Goal: Task Accomplishment & Management: Manage account settings

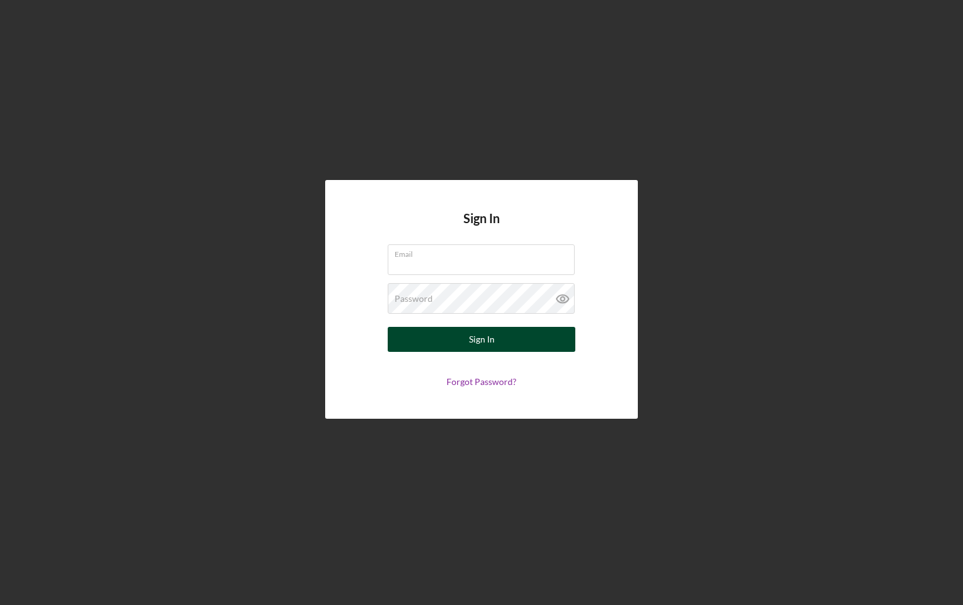
type input "[EMAIL_ADDRESS][DOMAIN_NAME]"
click at [449, 336] on button "Sign In" at bounding box center [482, 339] width 188 height 25
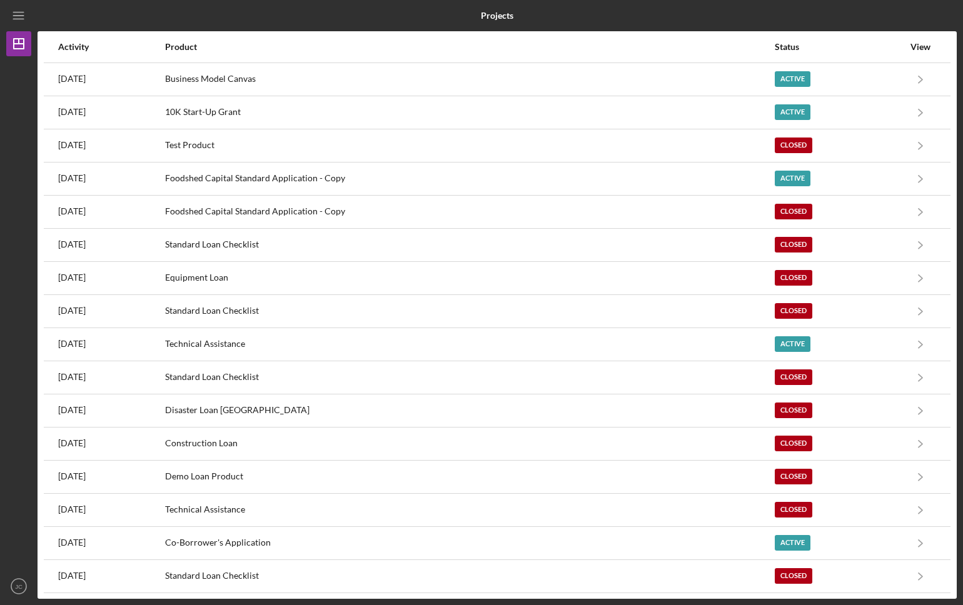
click at [256, 43] on div "Product" at bounding box center [469, 47] width 608 height 10
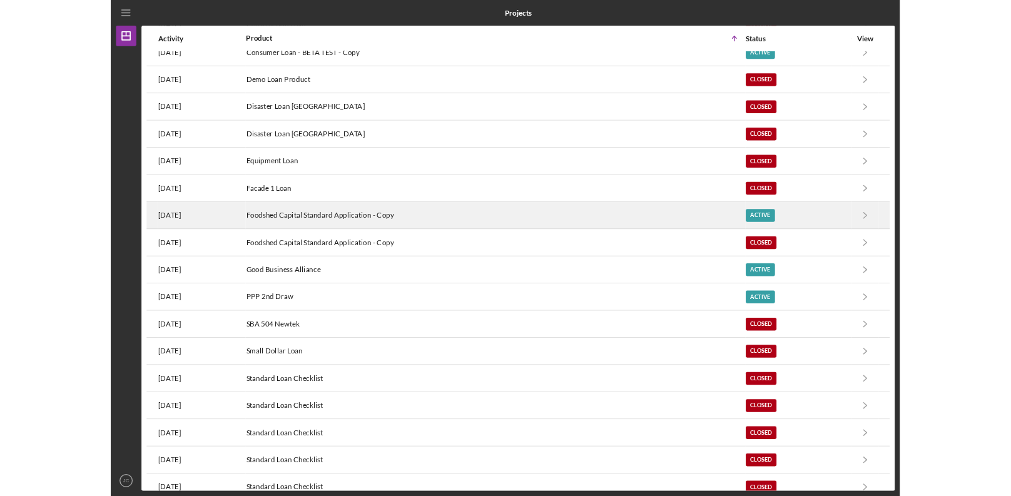
scroll to position [365, 0]
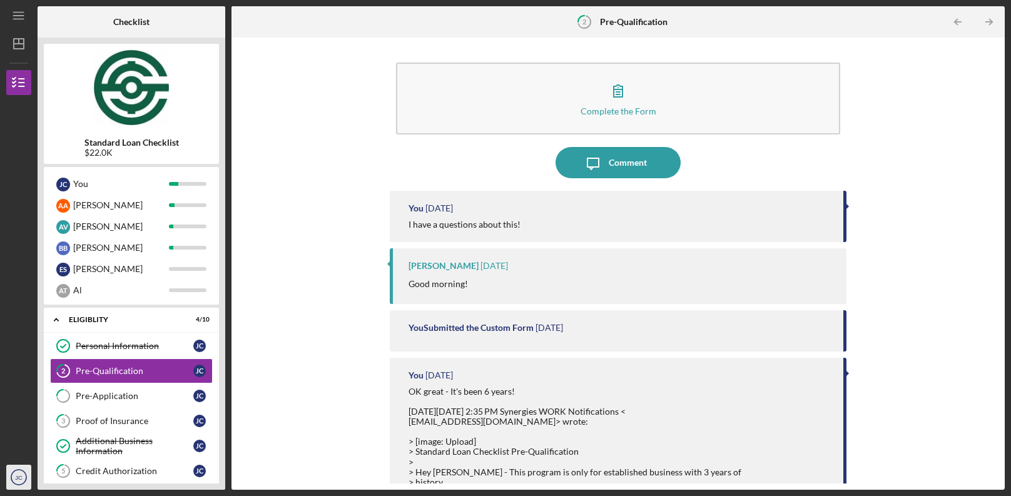
click at [16, 467] on icon "JC" at bounding box center [18, 476] width 25 height 31
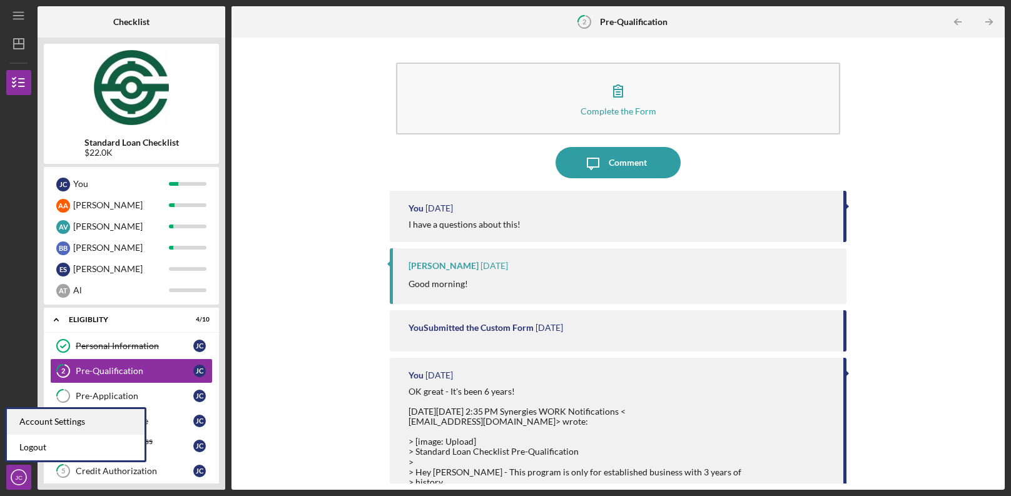
click at [37, 421] on div "Account Settings" at bounding box center [76, 422] width 138 height 26
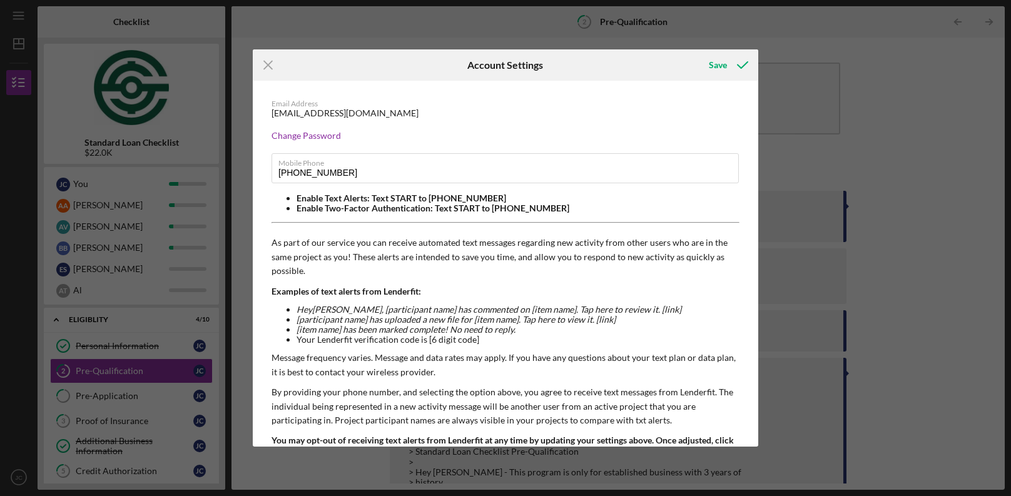
click at [266, 65] on icon "Icon/Menu Close" at bounding box center [268, 64] width 31 height 31
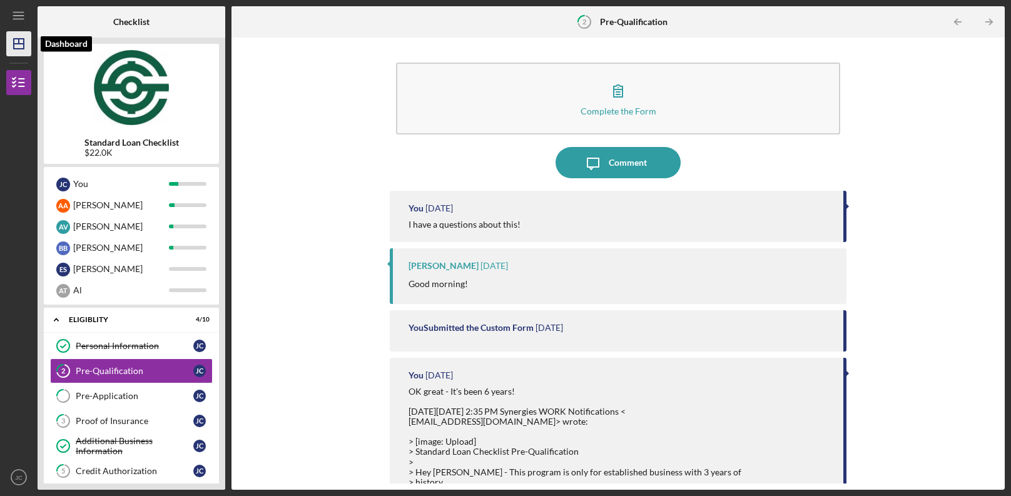
click at [19, 45] on icon "Icon/Dashboard" at bounding box center [18, 43] width 31 height 31
